Goal: Find specific page/section: Find specific page/section

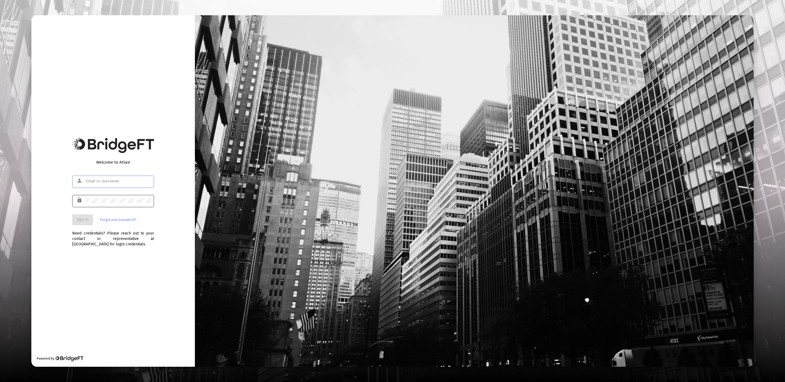
type input "[EMAIL_ADDRESS][DOMAIN_NAME]"
click at [129, 203] on div at bounding box center [118, 200] width 65 height 13
click at [75, 217] on button "Sign In" at bounding box center [82, 219] width 21 height 11
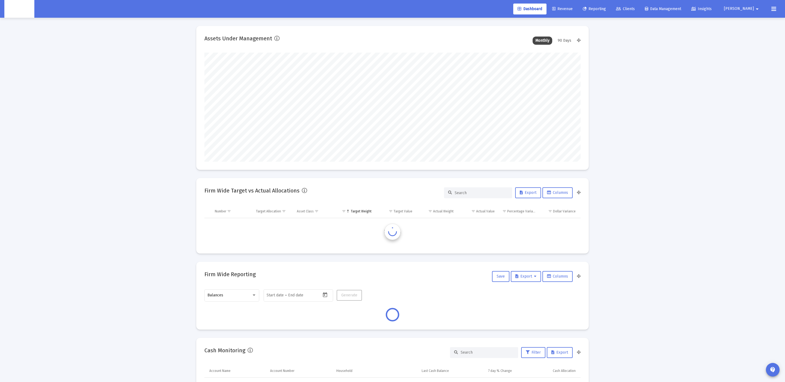
scroll to position [109, 203]
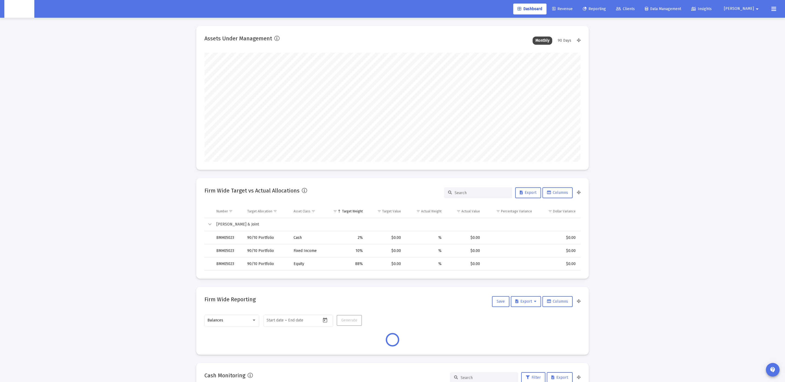
click at [639, 14] on link "Clients" at bounding box center [626, 9] width 28 height 11
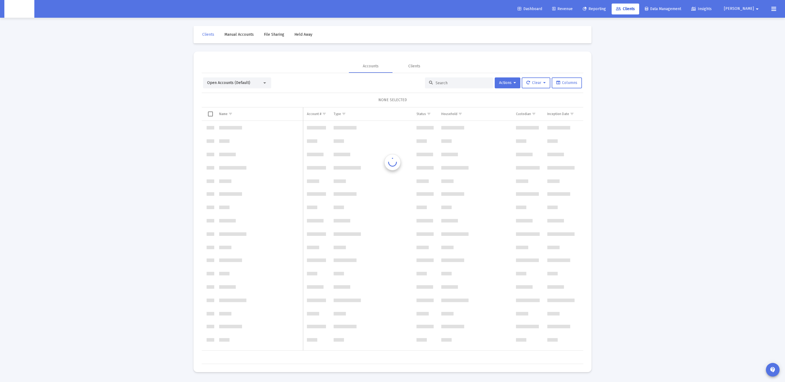
scroll to position [2356, 0]
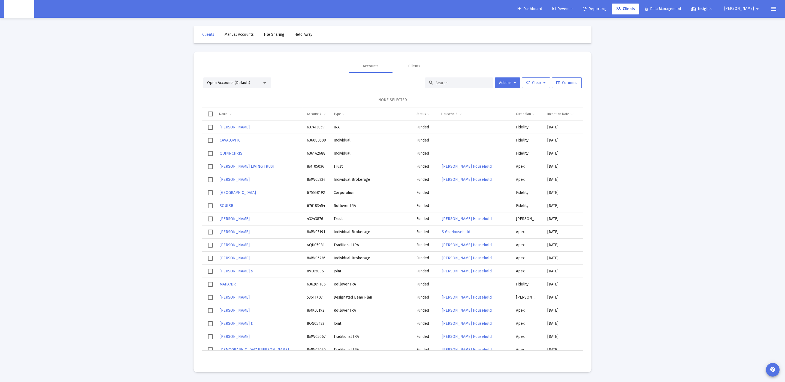
click at [458, 86] on div at bounding box center [459, 82] width 68 height 11
click at [458, 85] on input at bounding box center [462, 83] width 53 height 5
paste input "4QU05002"
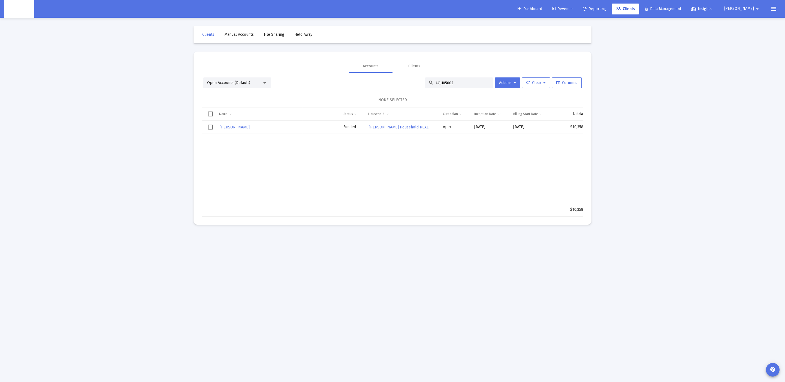
scroll to position [0, 0]
type input "4QU05002"
click at [318, 128] on span "4QU05002" at bounding box center [316, 127] width 18 height 5
click at [313, 128] on span "4QU05002" at bounding box center [316, 127] width 18 height 5
click at [248, 127] on span "[PERSON_NAME]" at bounding box center [235, 127] width 30 height 5
